Goal: Check status: Check status

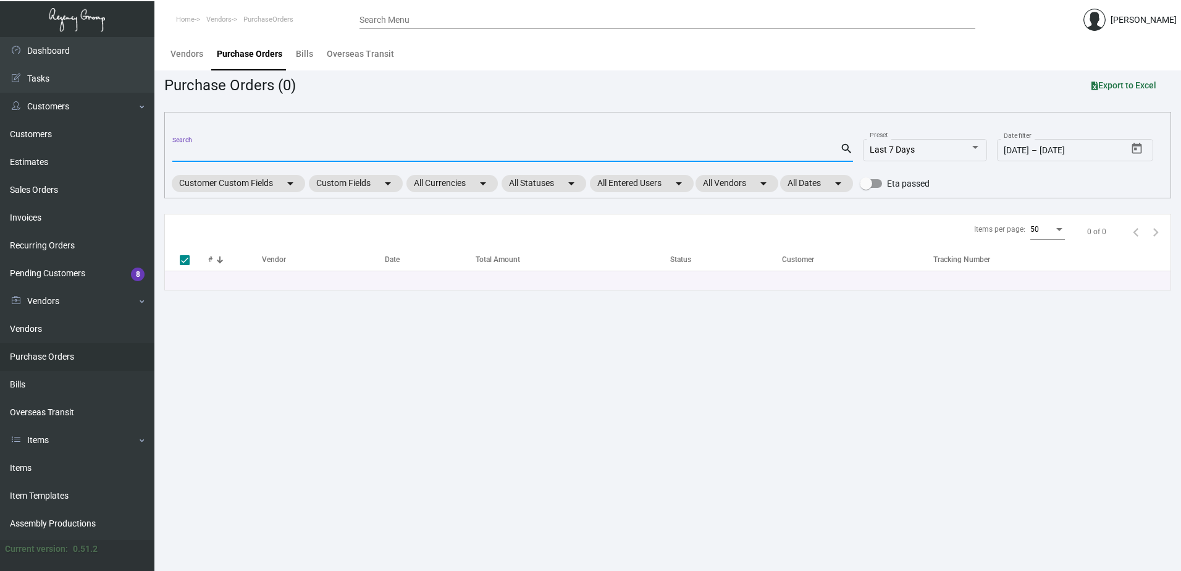
click at [340, 152] on input "Search" at bounding box center [506, 153] width 668 height 10
click at [389, 370] on main "Vendors Purchase Orders Bills Overseas Transit Purchase Orders (0) Export to Ex…" at bounding box center [667, 304] width 1027 height 534
click at [339, 145] on div "Search" at bounding box center [506, 151] width 668 height 19
click at [339, 151] on input "Search" at bounding box center [506, 153] width 668 height 10
click at [356, 154] on input "Search" at bounding box center [506, 153] width 668 height 10
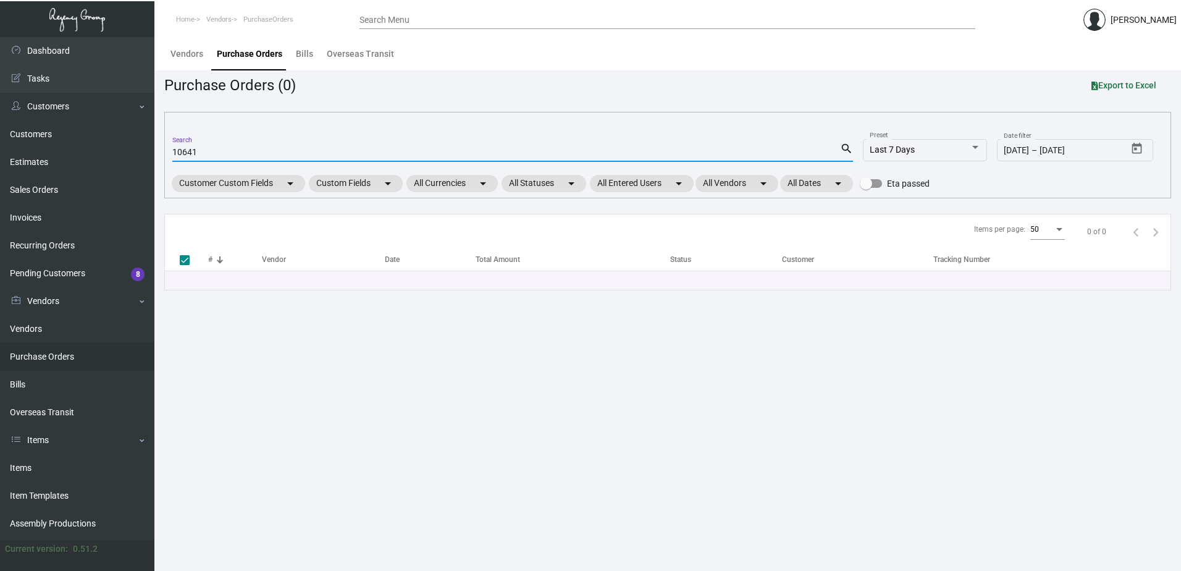
type input "106419"
checkbox input "false"
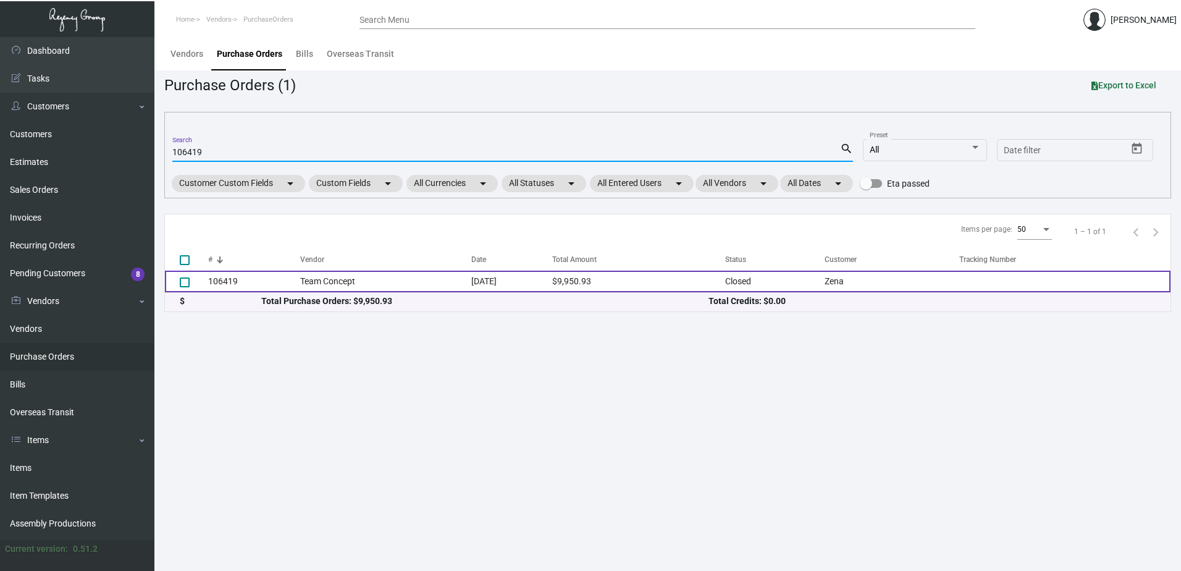
type input "106419"
click at [471, 276] on td "[DATE]" at bounding box center [511, 282] width 81 height 22
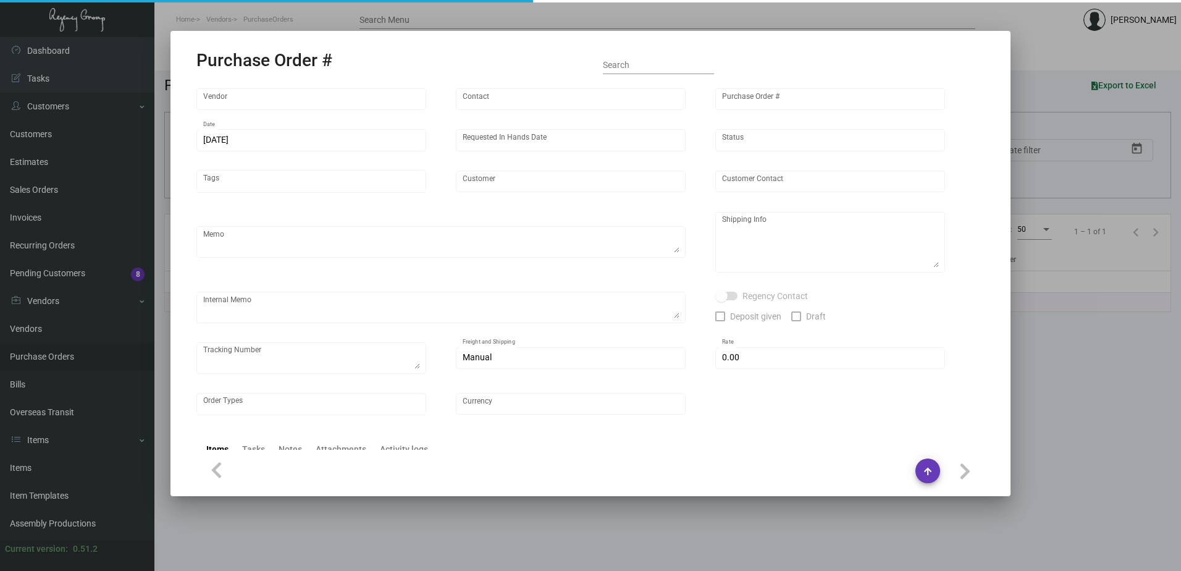
type input "Team Concept"
type input "[PERSON_NAME]"
type input "106419"
type input "[DATE]"
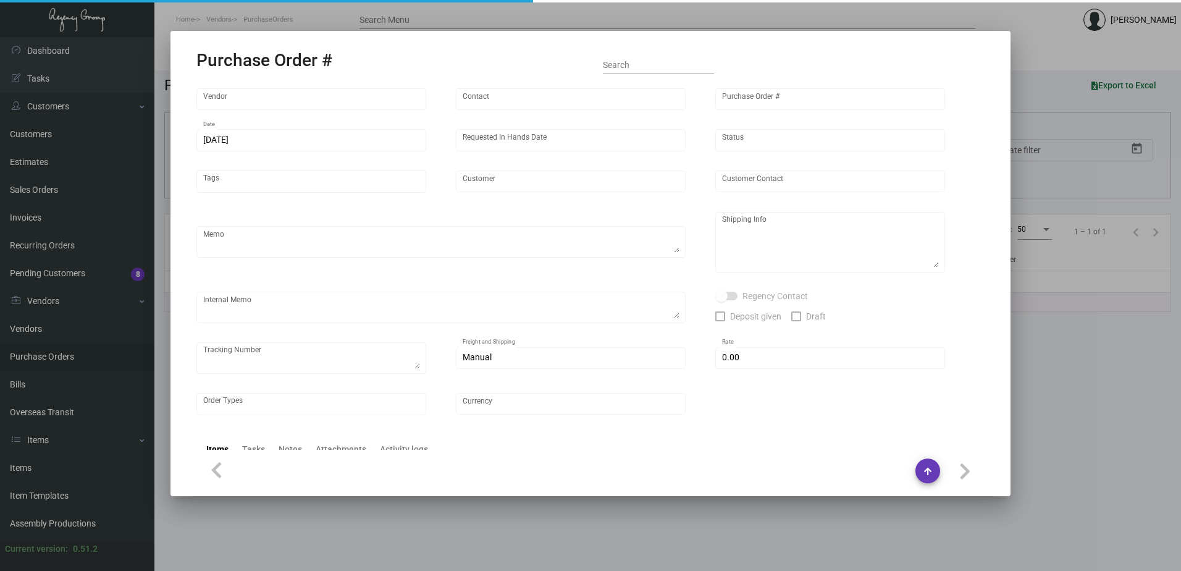
type input "Zena"
type input "[PERSON_NAME]"
type textarea "PLEASE SEND PDF PROOFS TO OUR ART TEAM ; [EMAIL_ADDRESS][DOMAIN_NAME] WITH ME I…"
type textarea "[PERSON_NAME] [STREET_ADDRESS][US_STATE]"
type textarea "7.17 - Proofs sent over; APPROVED. // TA set for ~10-15 BD after approval, so s…"
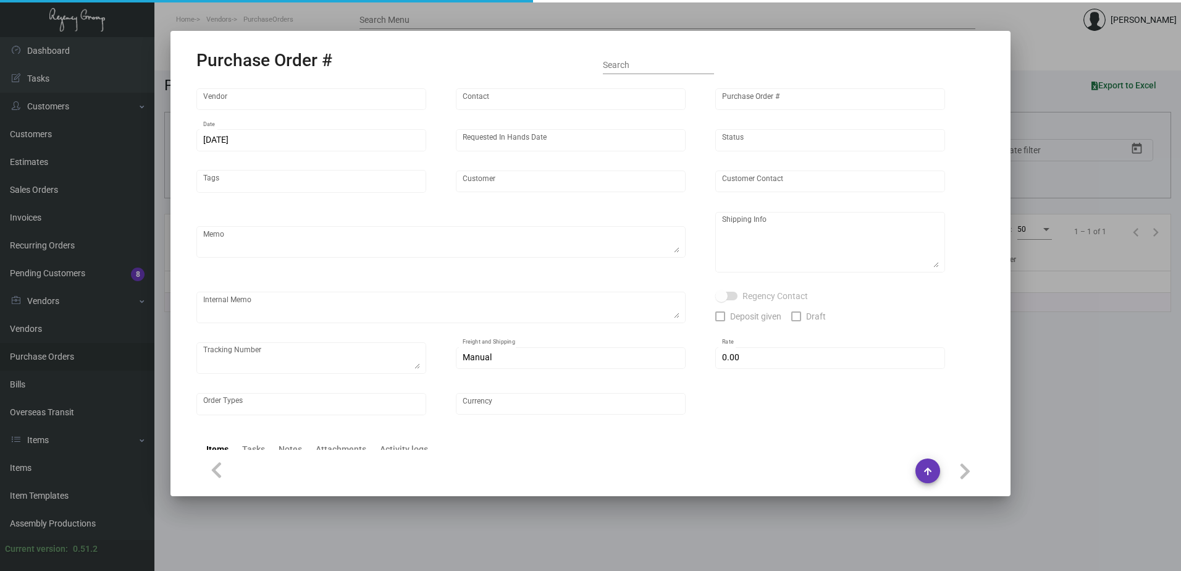
type input "$ 0.00"
type input "United States Dollar $"
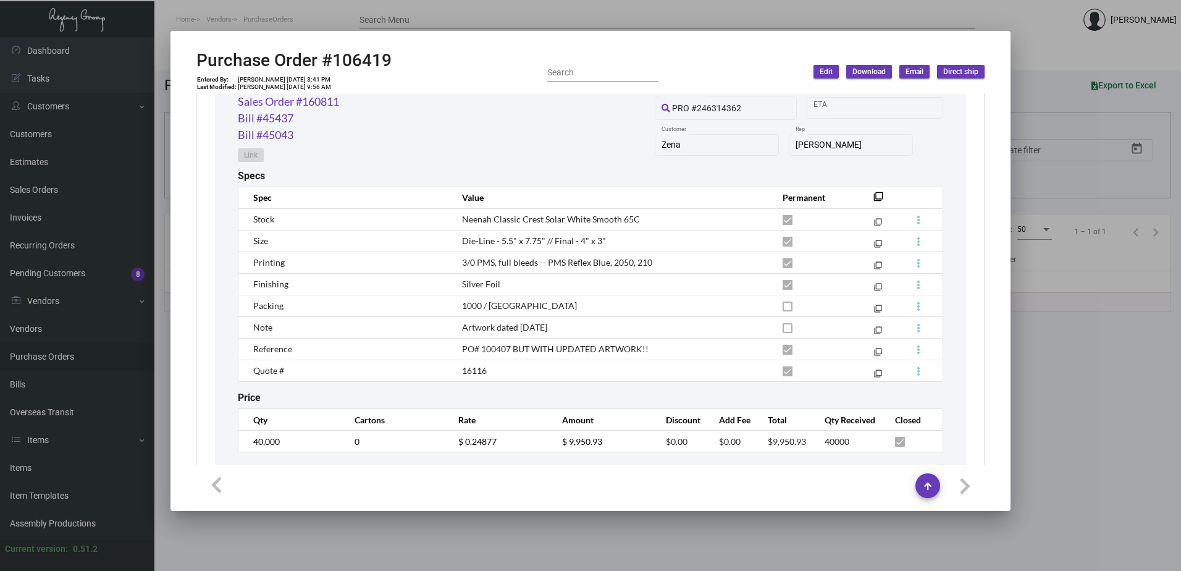
scroll to position [680, 0]
